Goal: Check status: Check status

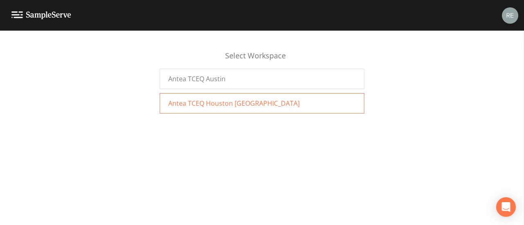
click at [222, 101] on span "Antea TCEQ Houston [GEOGRAPHIC_DATA]" at bounding box center [233, 104] width 131 height 10
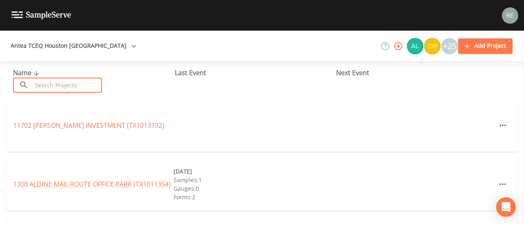
click at [86, 82] on input "text" at bounding box center [67, 85] width 70 height 15
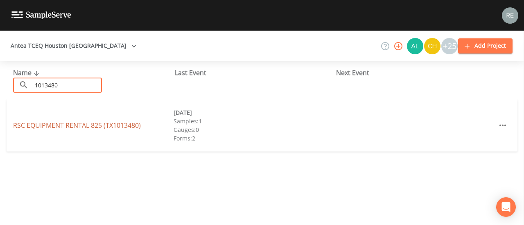
type input "1013480"
click at [64, 122] on link "RSC EQUIPMENT RENTAL 825 (TX1013480)" at bounding box center [77, 125] width 128 height 9
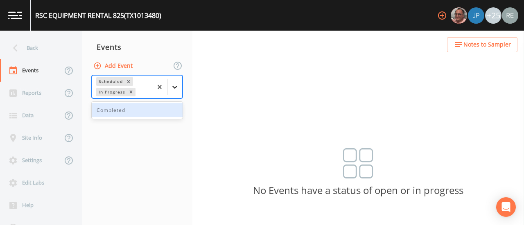
click at [169, 84] on div at bounding box center [174, 87] width 15 height 15
click at [142, 106] on div "Completed" at bounding box center [137, 111] width 91 height 14
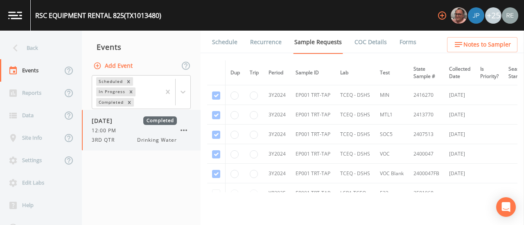
click at [128, 130] on div "12:00 PM" at bounding box center [134, 130] width 85 height 7
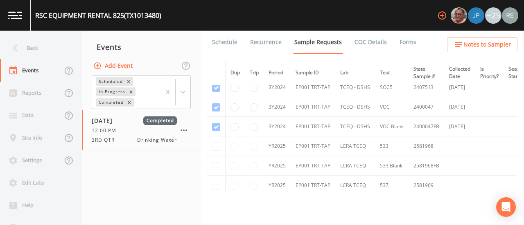
click at [231, 44] on link "Schedule" at bounding box center [225, 42] width 28 height 23
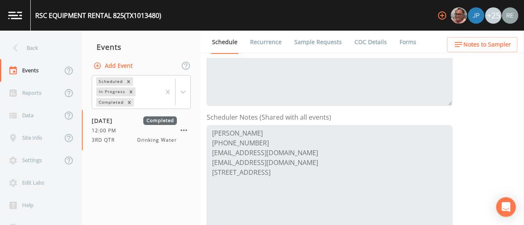
scroll to position [175, 0]
click at [475, 44] on span "Notes to Sampler" at bounding box center [486, 45] width 47 height 10
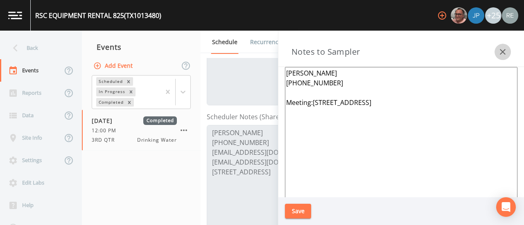
click at [500, 50] on icon "button" at bounding box center [503, 52] width 6 height 6
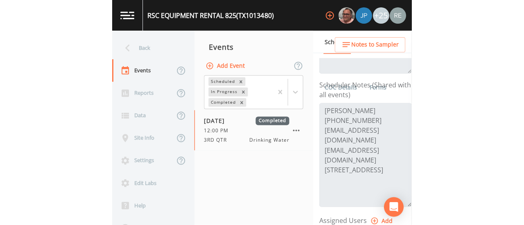
scroll to position [197, 0]
